Goal: Information Seeking & Learning: Learn about a topic

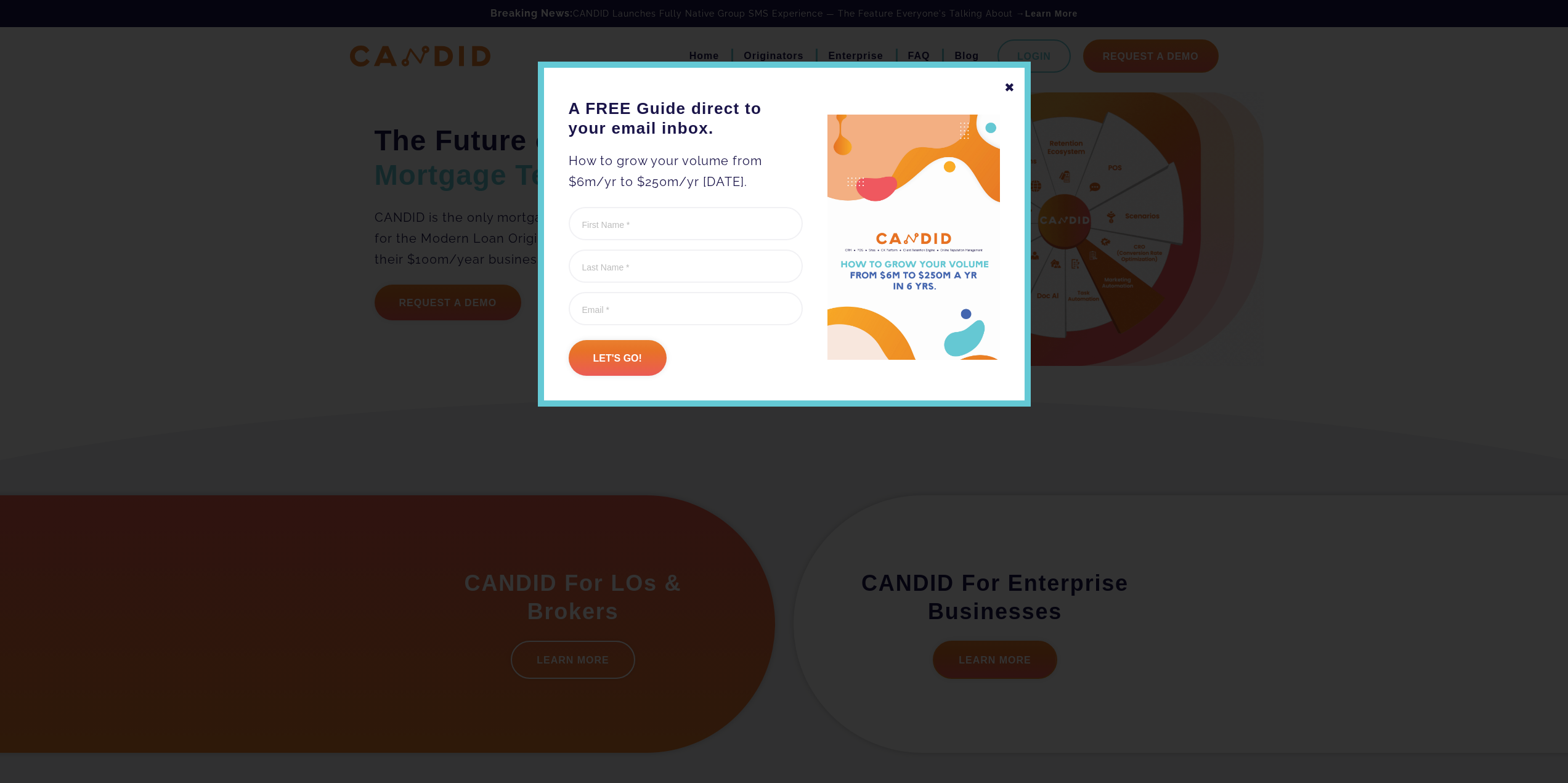
click at [1014, 87] on div "✖ A FREE Guide direct to your email inbox. How to grow your volume from $6m/yr …" at bounding box center [784, 233] width 493 height 345
click at [1007, 88] on div "✖" at bounding box center [1009, 87] width 11 height 21
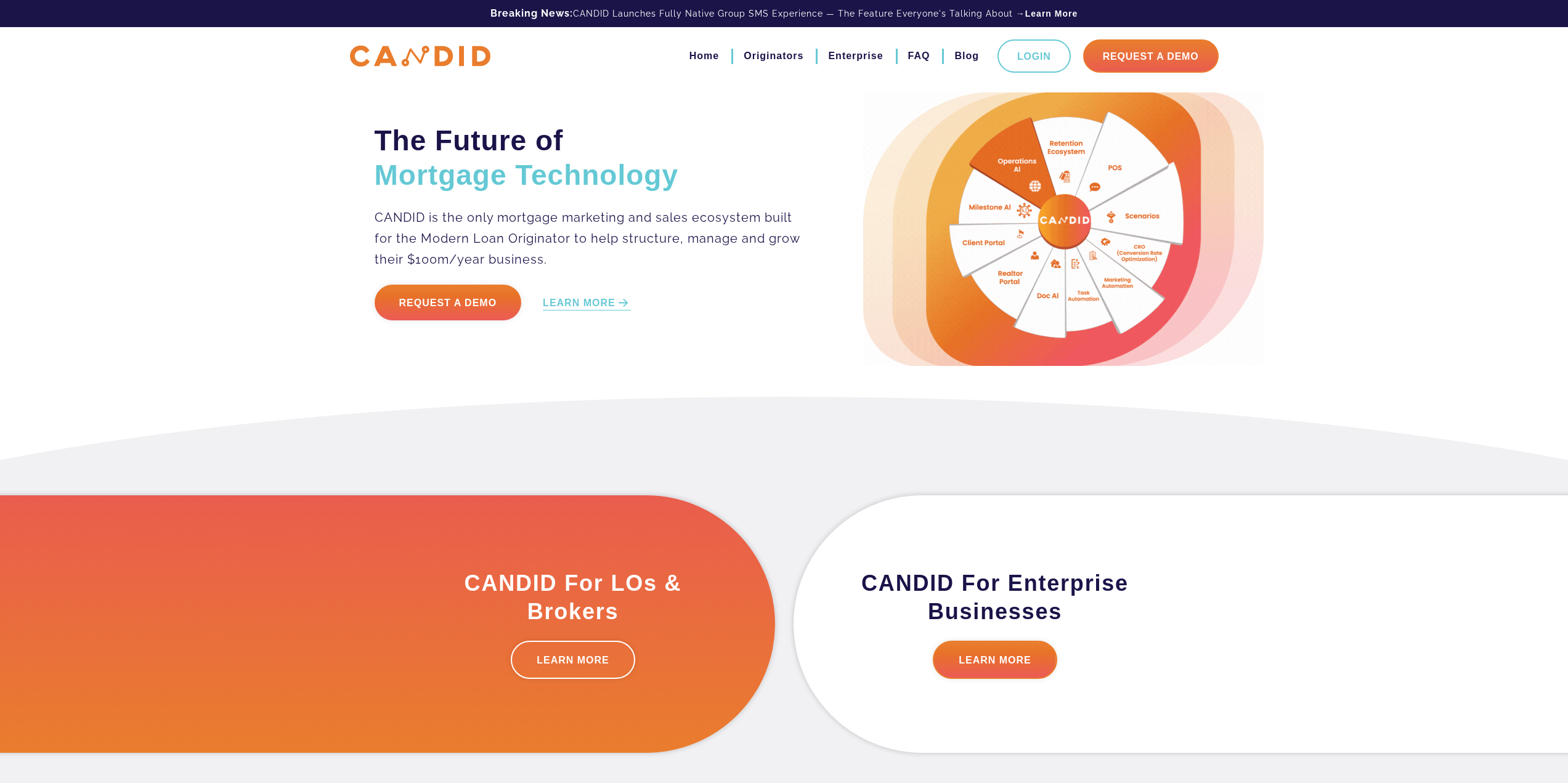
click at [442, 388] on div "The Future of Mortgage Technology CANDID is the only mortgage marketing and sal…" at bounding box center [784, 198] width 1568 height 397
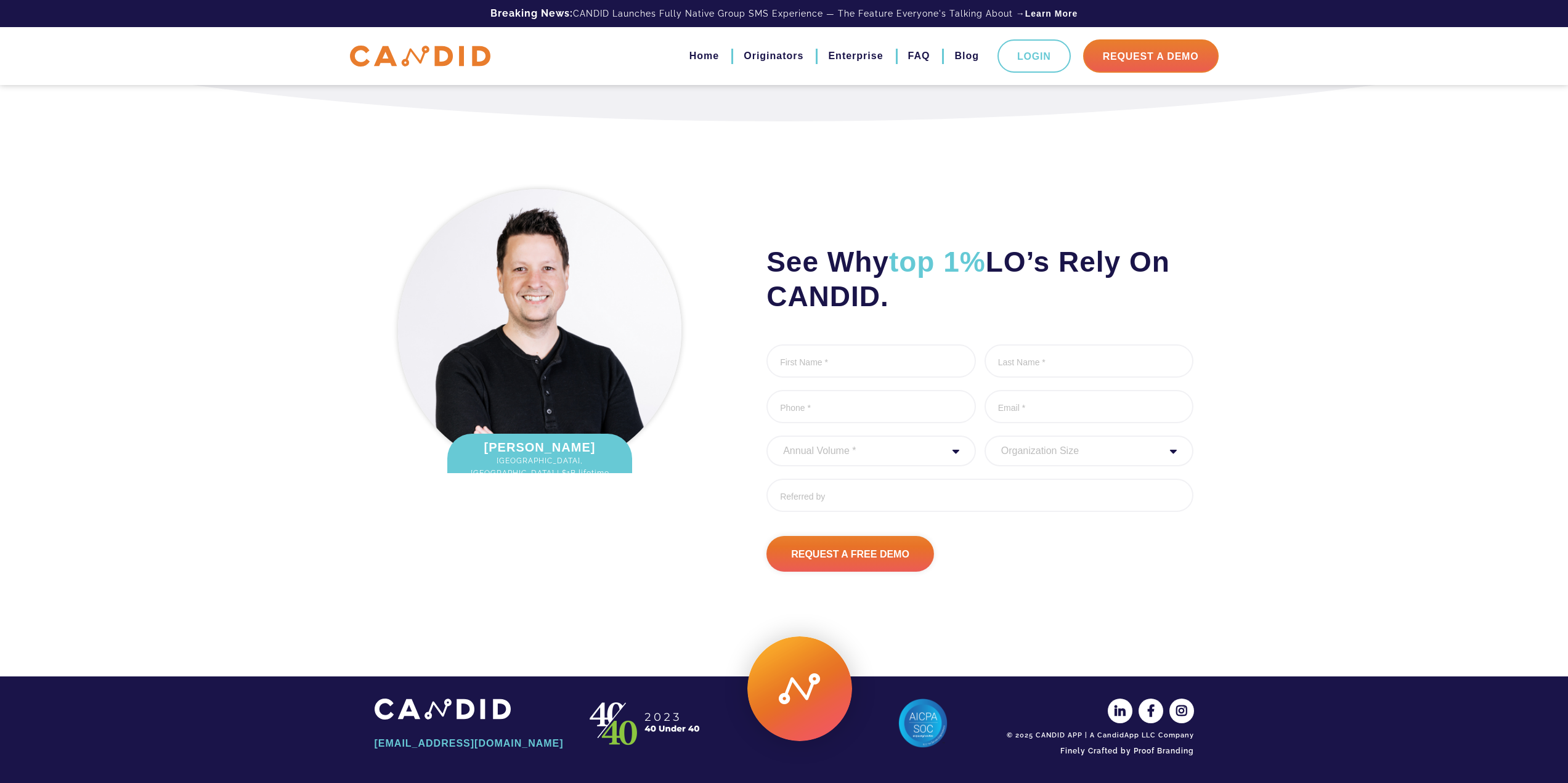
scroll to position [1418, 0]
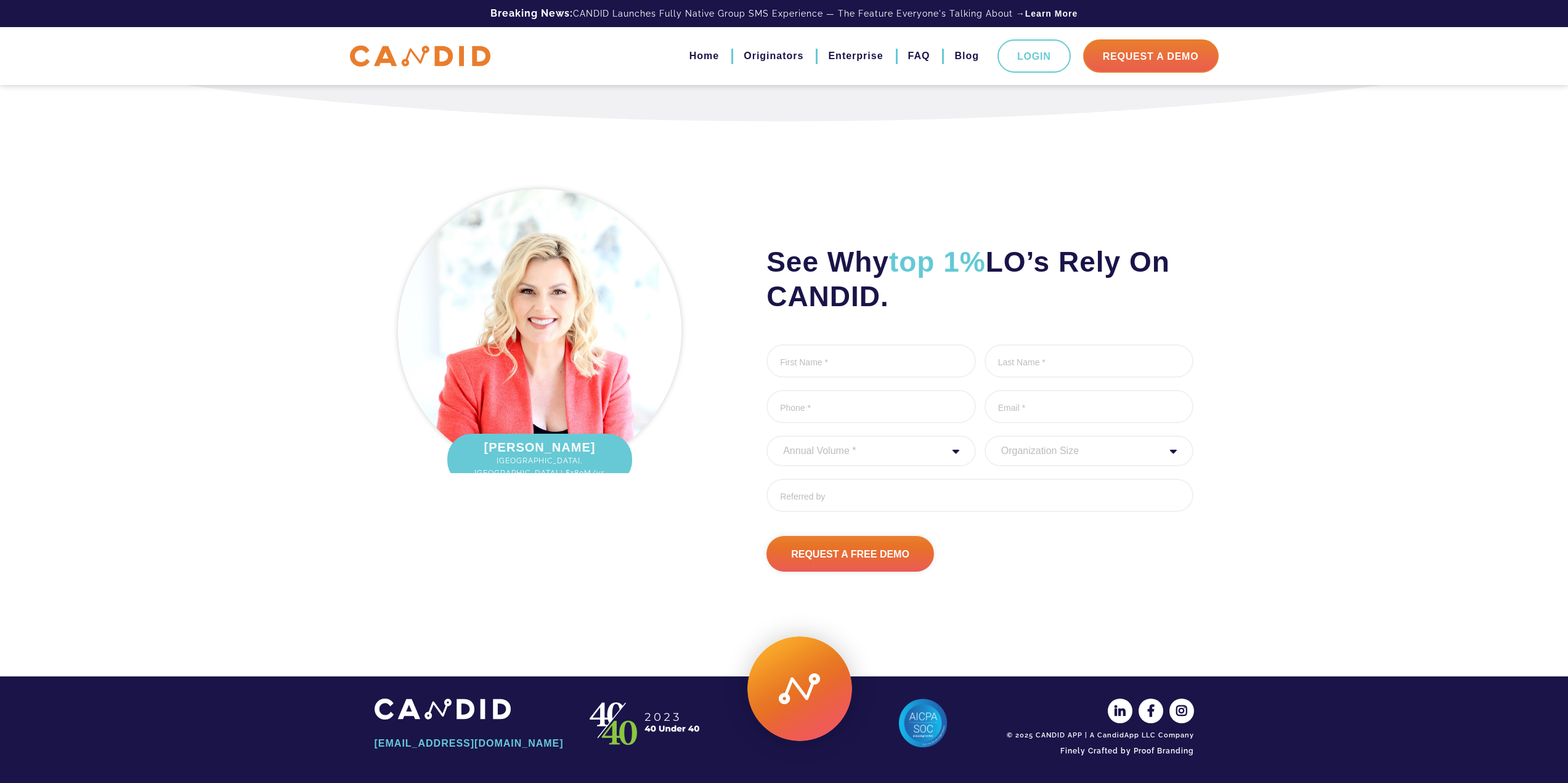
click at [362, 205] on div "See Why top 1% LO’s Rely On CANDID. First Name * 0 of 1000 max characters Last …" at bounding box center [784, 377] width 1568 height 512
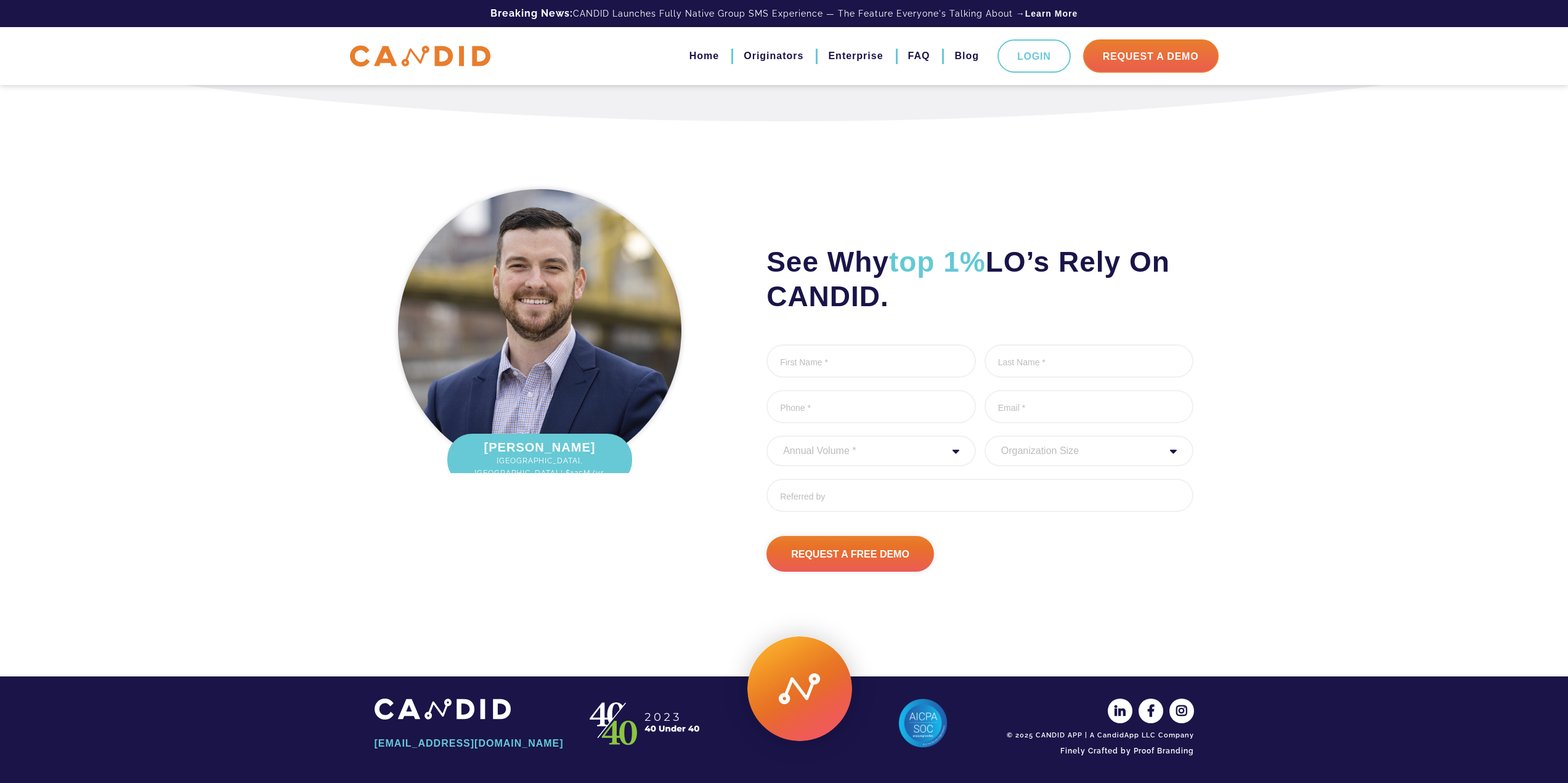
click at [440, 53] on img at bounding box center [420, 56] width 141 height 22
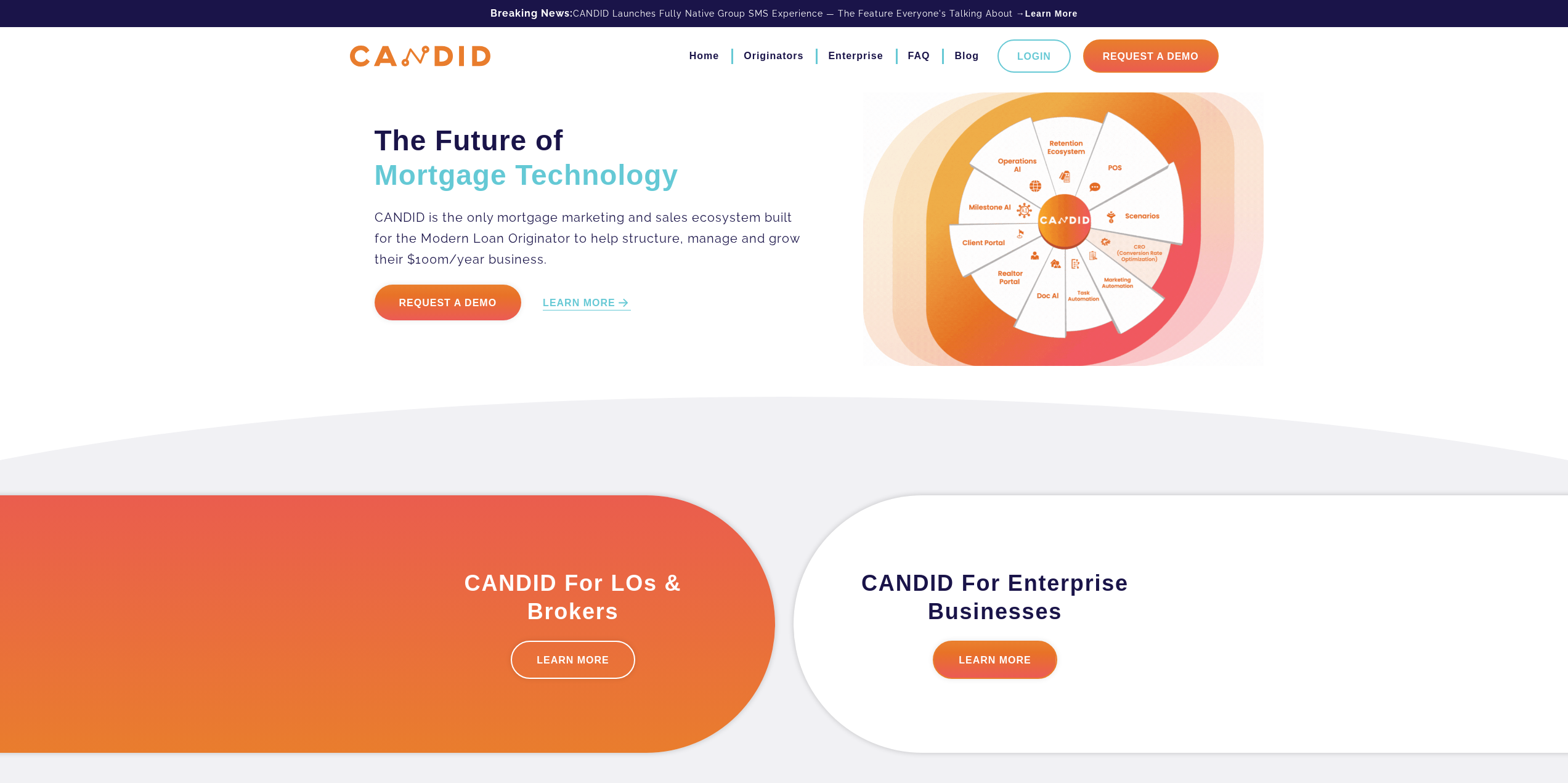
click at [170, 302] on div "The Future of Mortgage Technology CANDID is the only mortgage marketing and sal…" at bounding box center [784, 198] width 1568 height 397
click at [648, 396] on div "The Future of Mortgage Technology CANDID is the only mortgage marketing and sal…" at bounding box center [784, 198] width 1568 height 397
drag, startPoint x: 265, startPoint y: 321, endPoint x: 188, endPoint y: 313, distance: 77.4
click at [265, 321] on div "The Future of Mortgage Technology CANDID is the only mortgage marketing and sal…" at bounding box center [784, 198] width 1568 height 397
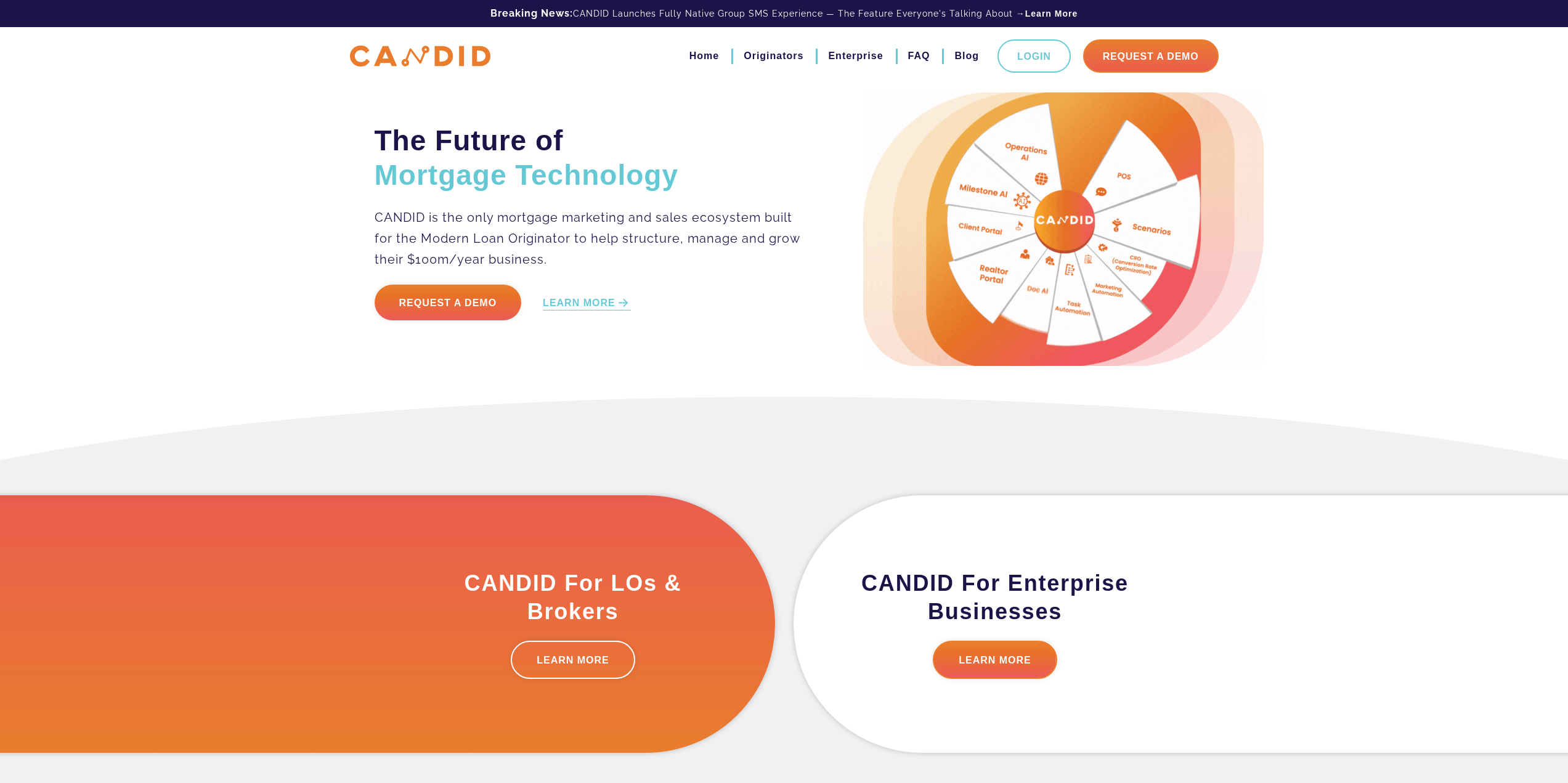
click at [24, 131] on div "The Future of Mortgage Technology CANDID is the only mortgage marketing and sal…" at bounding box center [784, 198] width 1568 height 397
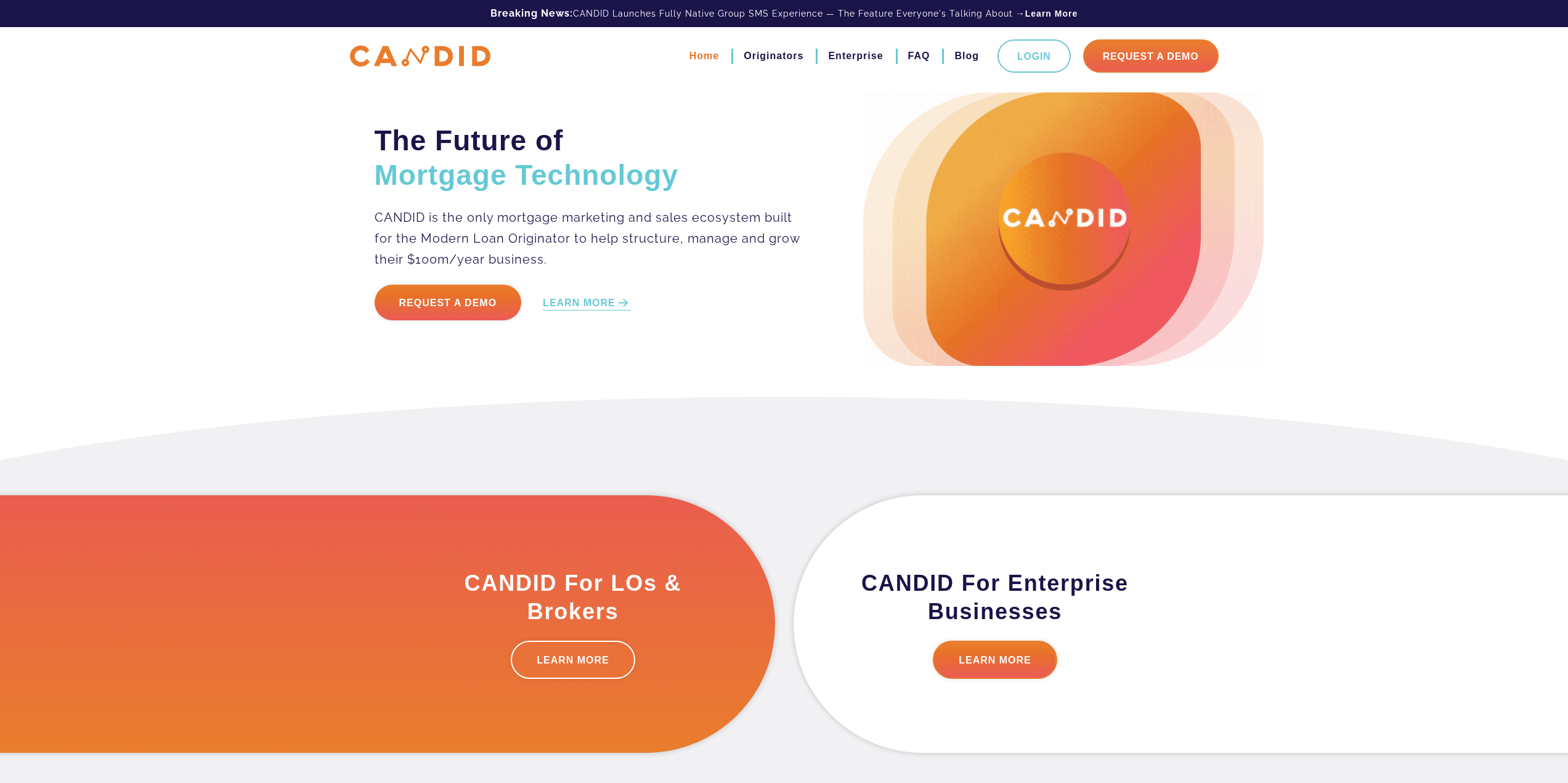
click at [689, 62] on link "Home" at bounding box center [704, 56] width 30 height 21
click at [828, 52] on link "Enterprise" at bounding box center [855, 56] width 55 height 21
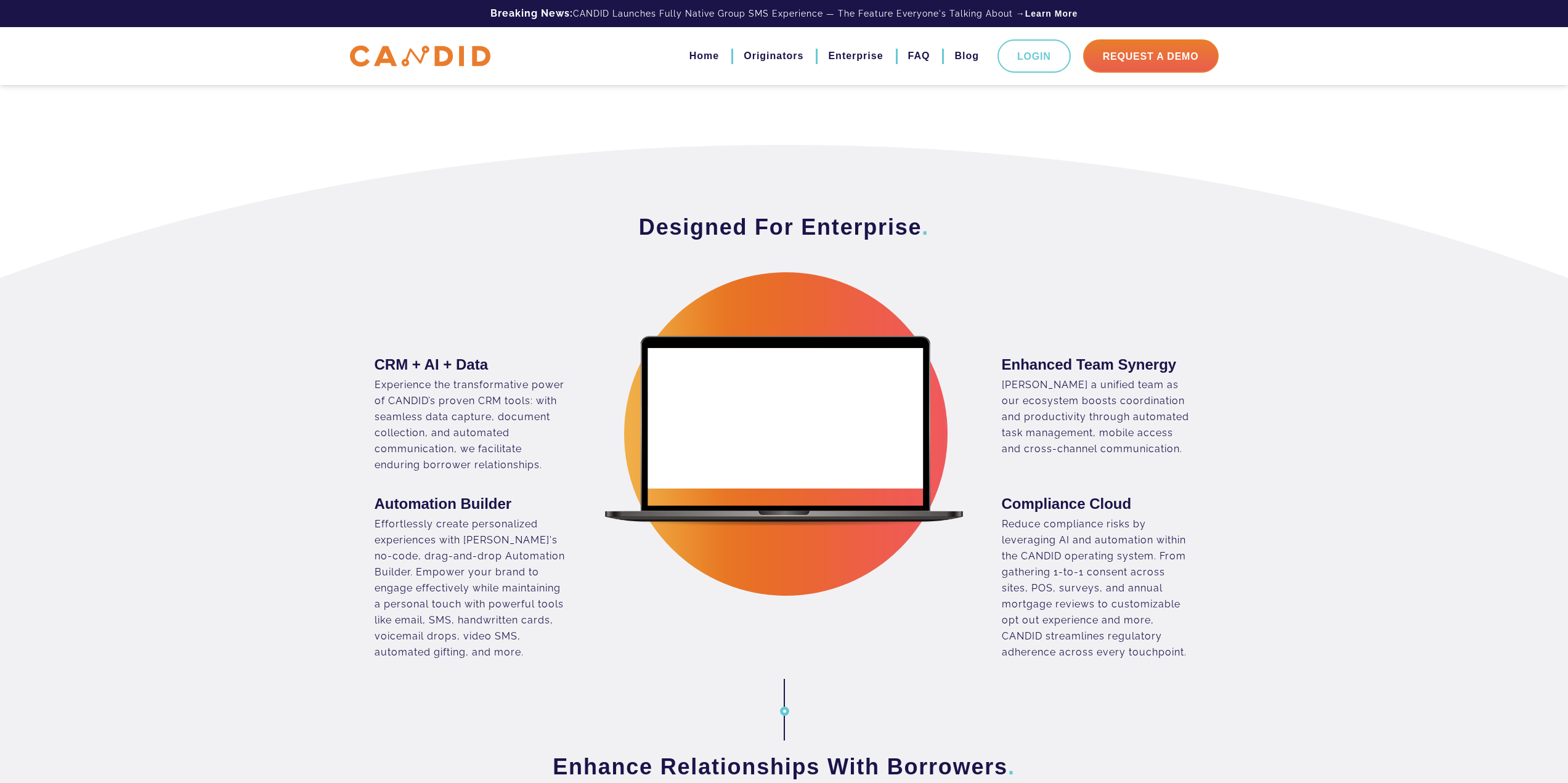
scroll to position [185, 0]
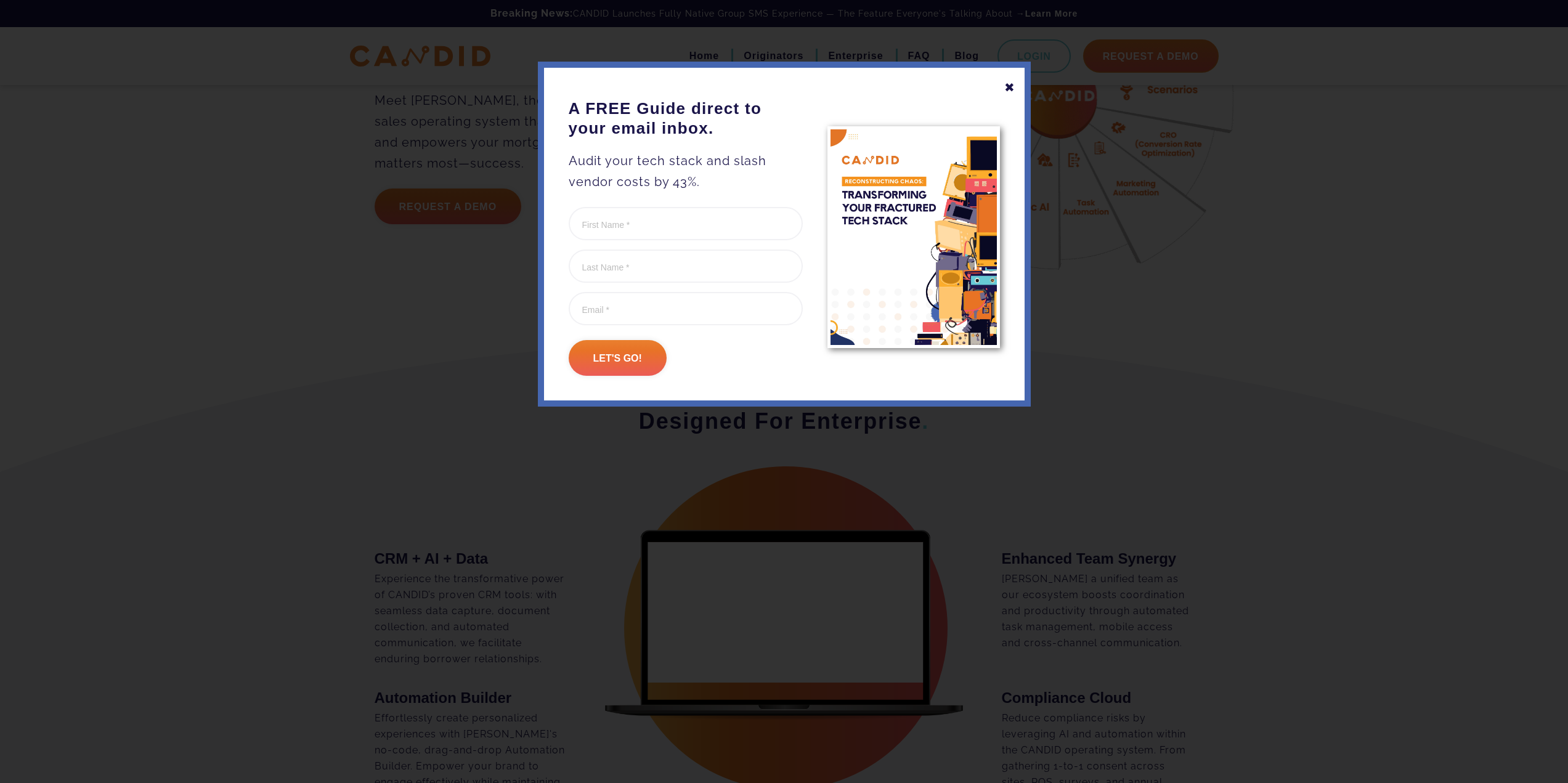
click at [1144, 355] on div at bounding box center [784, 391] width 1568 height 783
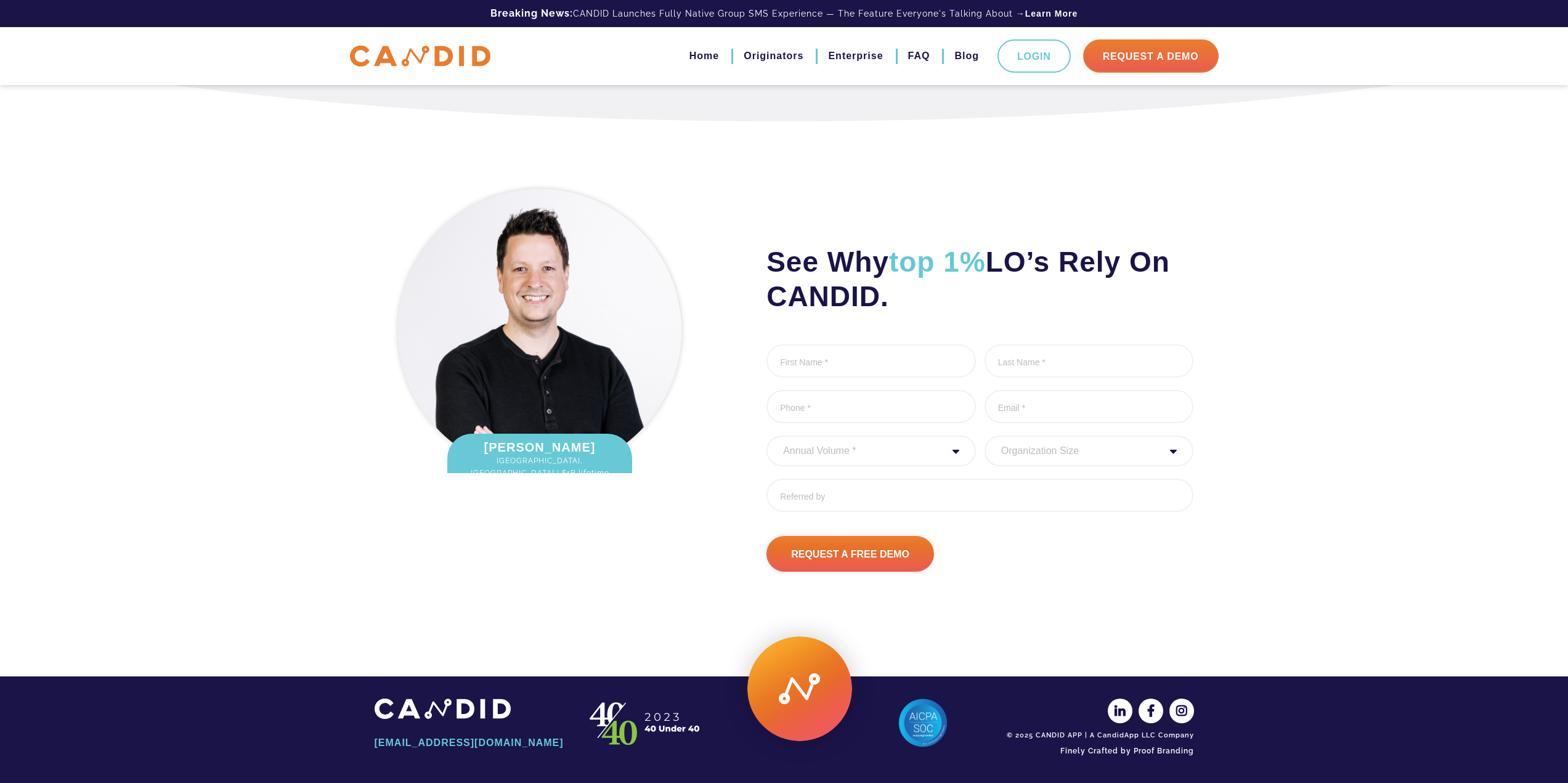
scroll to position [3095, 0]
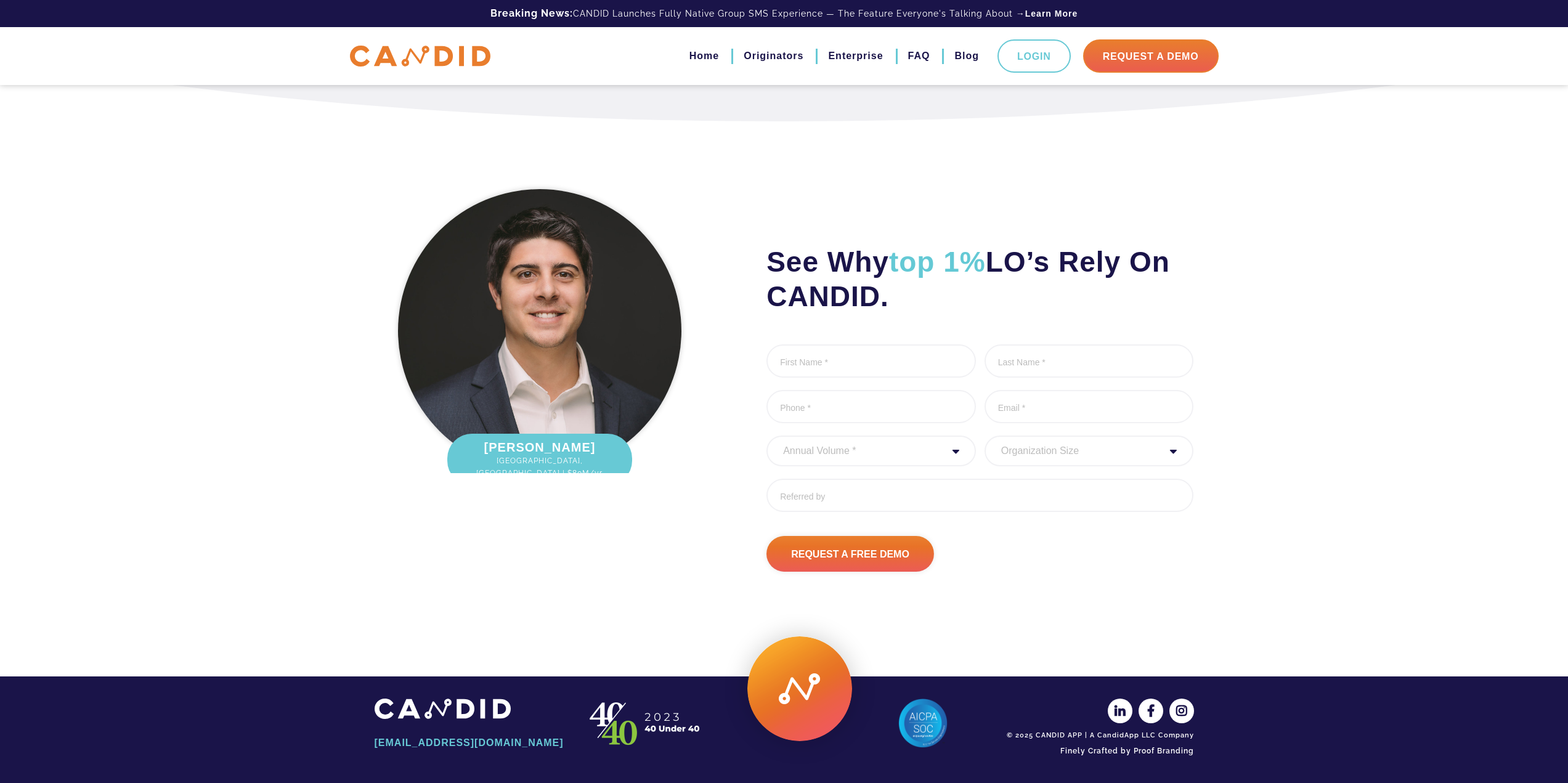
drag, startPoint x: 123, startPoint y: 346, endPoint x: 452, endPoint y: 0, distance: 477.4
click at [138, 322] on div "See Why top 1% LO’s Rely On CANDID. First Name * 0 of 1000 max characters Last …" at bounding box center [784, 377] width 1568 height 512
